Goal: Find specific page/section: Find specific page/section

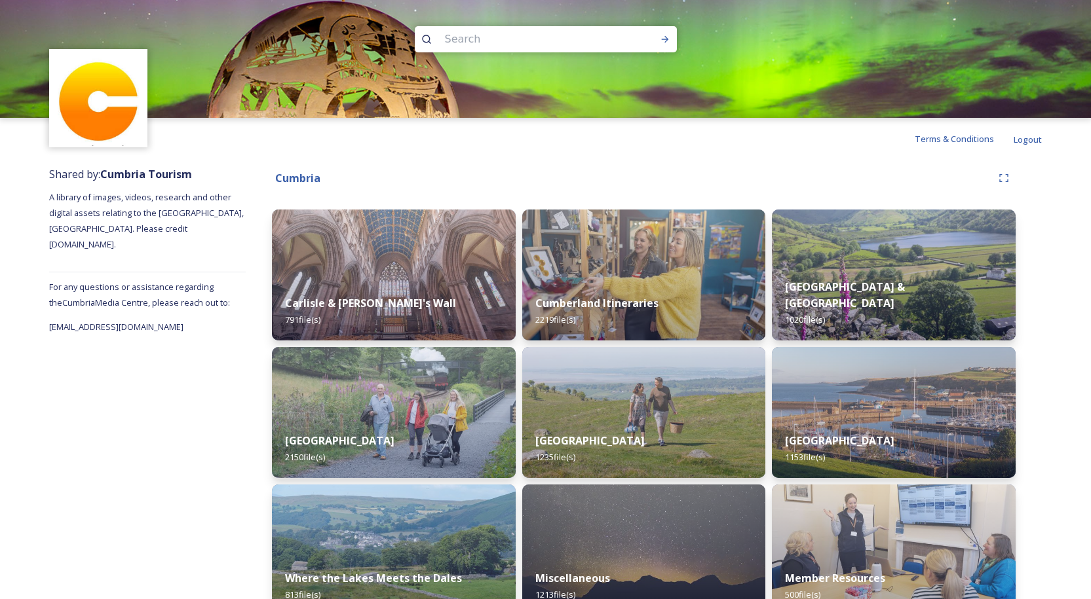
click at [523, 37] on input at bounding box center [528, 39] width 180 height 29
type input "fireworks"
click at [665, 39] on icon at bounding box center [665, 39] width 10 height 10
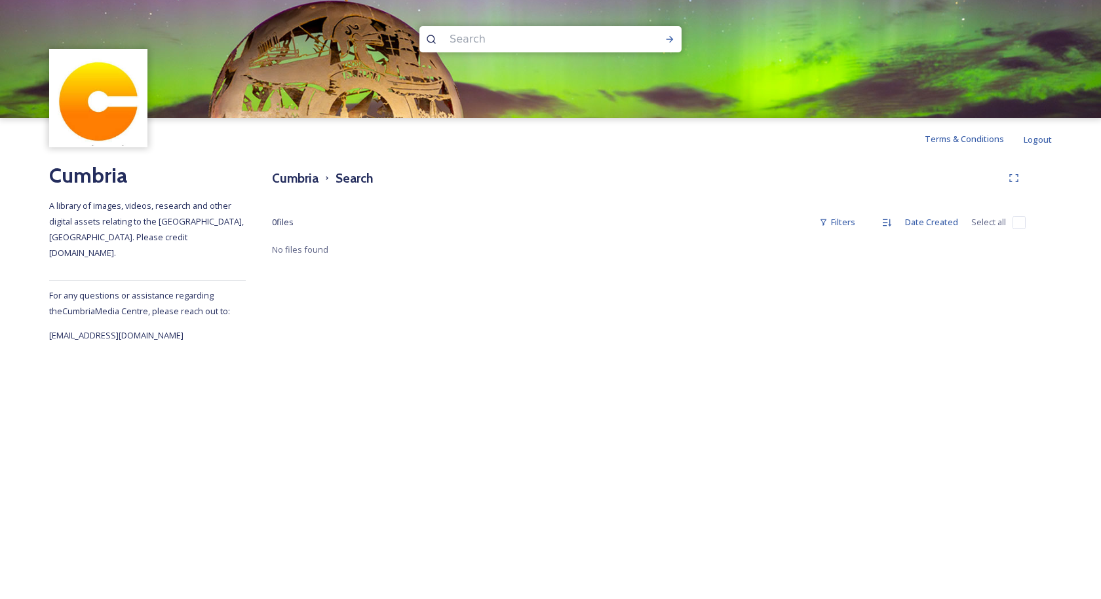
click at [549, 39] on input at bounding box center [533, 39] width 180 height 29
type input "carlisle"
click at [665, 39] on icon at bounding box center [669, 39] width 10 height 10
